Goal: Task Accomplishment & Management: Use online tool/utility

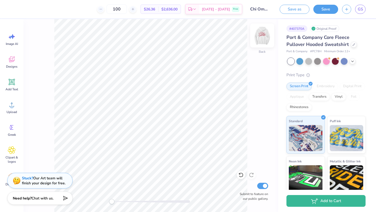
click at [266, 30] on img at bounding box center [261, 35] width 21 height 21
click at [327, 3] on div "Save as Save GS" at bounding box center [325, 9] width 100 height 18
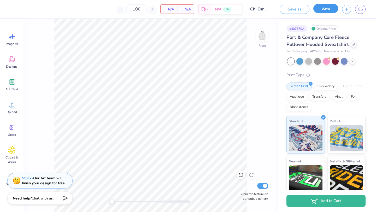
click at [326, 6] on button "Save" at bounding box center [325, 8] width 25 height 9
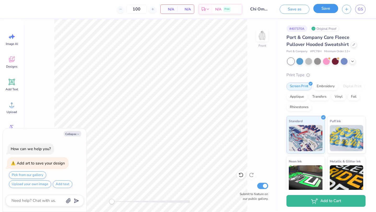
click at [324, 8] on button "Save" at bounding box center [325, 8] width 25 height 9
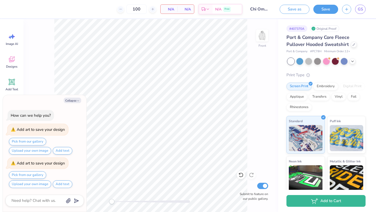
click at [37, 51] on div "Front Submit to feature on our public gallery." at bounding box center [150, 115] width 254 height 193
click at [10, 61] on icon at bounding box center [12, 59] width 6 height 6
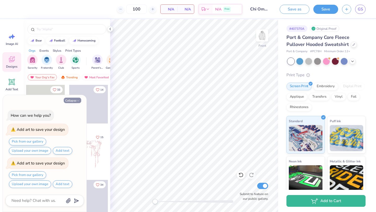
click at [76, 99] on icon "button" at bounding box center [77, 100] width 3 height 3
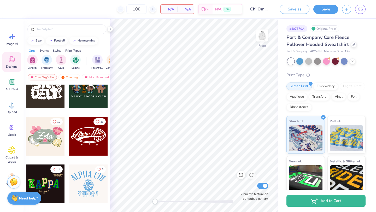
scroll to position [117, 0]
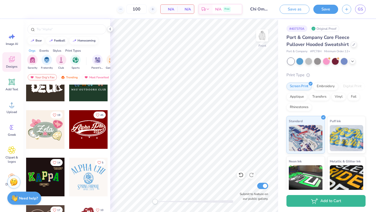
click at [89, 135] on div at bounding box center [88, 129] width 39 height 39
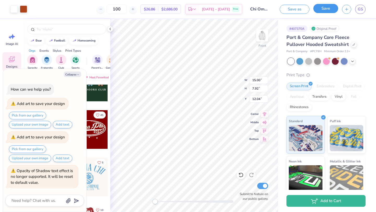
click at [323, 12] on button "Save" at bounding box center [325, 8] width 25 height 9
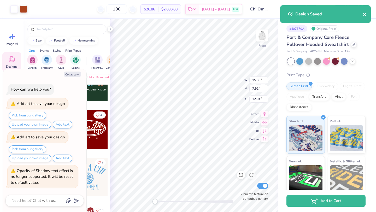
click at [365, 14] on icon "close" at bounding box center [365, 14] width 4 height 4
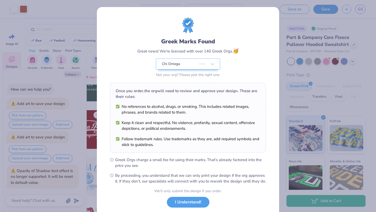
click at [77, 74] on div "Greek Marks Found Great news! We're licensed with over 140 Greek Orgs. 🥳 Chi Om…" at bounding box center [188, 106] width 376 height 212
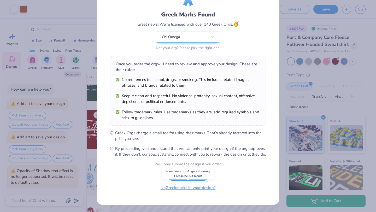
click at [183, 190] on button "No Greek marks in your design?" at bounding box center [188, 187] width 64 height 11
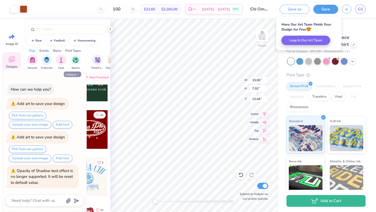
click at [79, 74] on icon "button" at bounding box center [77, 74] width 3 height 3
type textarea "x"
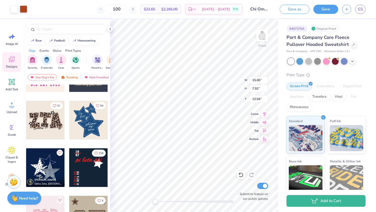
scroll to position [413, 0]
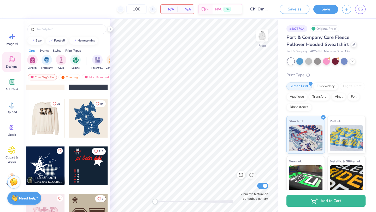
click at [26, 118] on div at bounding box center [6, 118] width 39 height 39
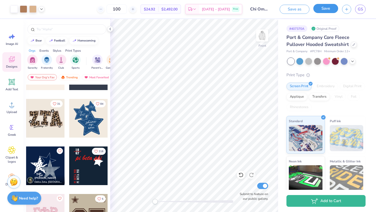
click at [330, 9] on button "Save" at bounding box center [325, 8] width 25 height 9
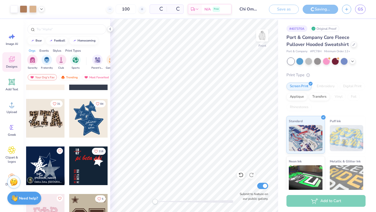
click at [251, 8] on input "Chi Omega Valentines day sets" at bounding box center [248, 9] width 26 height 10
click at [111, 30] on icon at bounding box center [110, 29] width 4 height 4
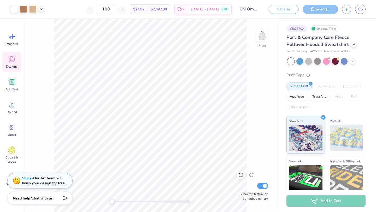
click at [243, 9] on input "Chi Omega Valentines day sets" at bounding box center [248, 9] width 26 height 10
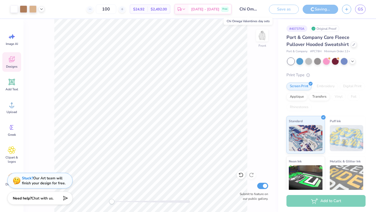
click at [243, 9] on input "Chi Omega Valentines day sets" at bounding box center [248, 9] width 26 height 10
click at [255, 58] on div "Front Submit to feature on our public gallery." at bounding box center [150, 115] width 254 height 193
click at [244, 8] on input "Chi Omega Valentines day sets" at bounding box center [248, 9] width 26 height 10
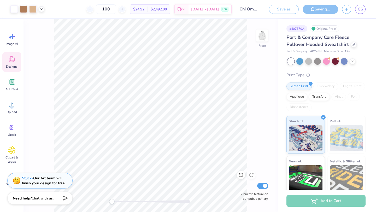
click at [244, 8] on input "Chi Omega Valentines day sets" at bounding box center [248, 9] width 26 height 10
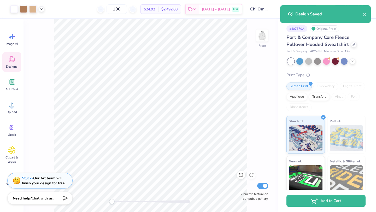
click at [257, 11] on input "Chi Omega Valentines day sets" at bounding box center [259, 9] width 26 height 10
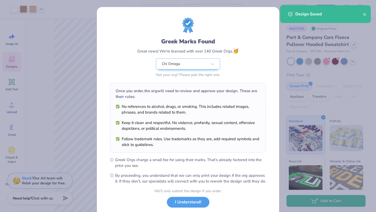
click at [257, 67] on div "Greek Marks Found Great news! We're licensed with over 140 Greek Orgs. 🥳 Chi Om…" at bounding box center [188, 47] width 156 height 61
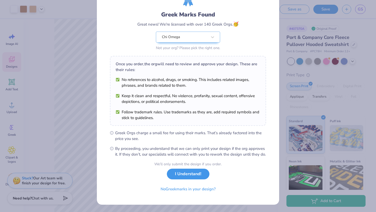
click at [194, 179] on button "I Understand!" at bounding box center [188, 173] width 43 height 11
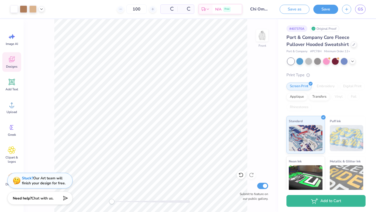
scroll to position [0, 0]
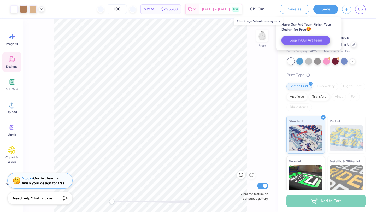
click at [259, 8] on input "Chi Omega Valentines day sets" at bounding box center [259, 9] width 26 height 10
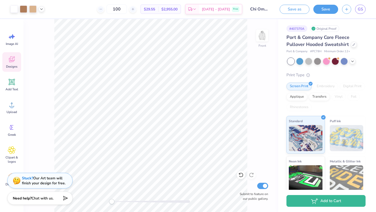
click at [260, 62] on div "Front Submit to feature on our public gallery." at bounding box center [150, 115] width 254 height 193
